Goal: Task Accomplishment & Management: Manage account settings

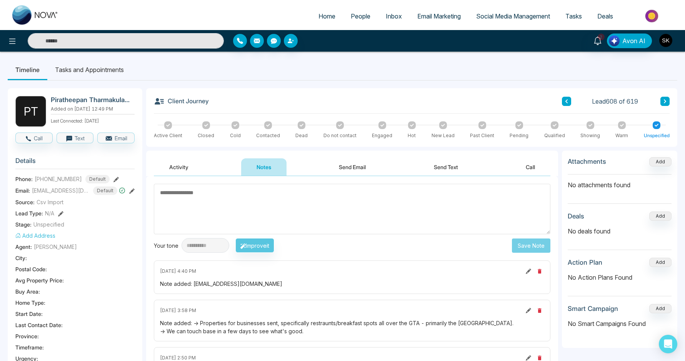
click at [667, 43] on img "button" at bounding box center [665, 40] width 13 height 13
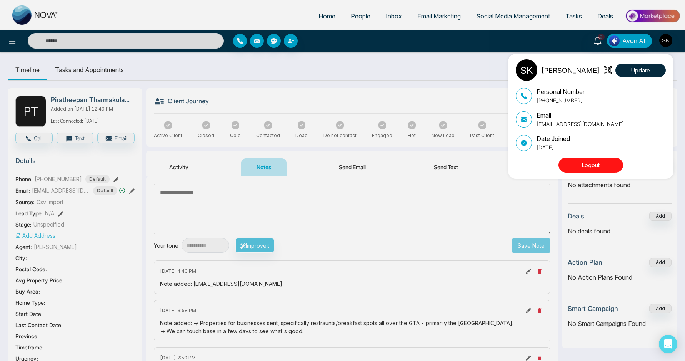
click at [603, 161] on button "Logout" at bounding box center [591, 164] width 65 height 15
